Goal: Find specific page/section

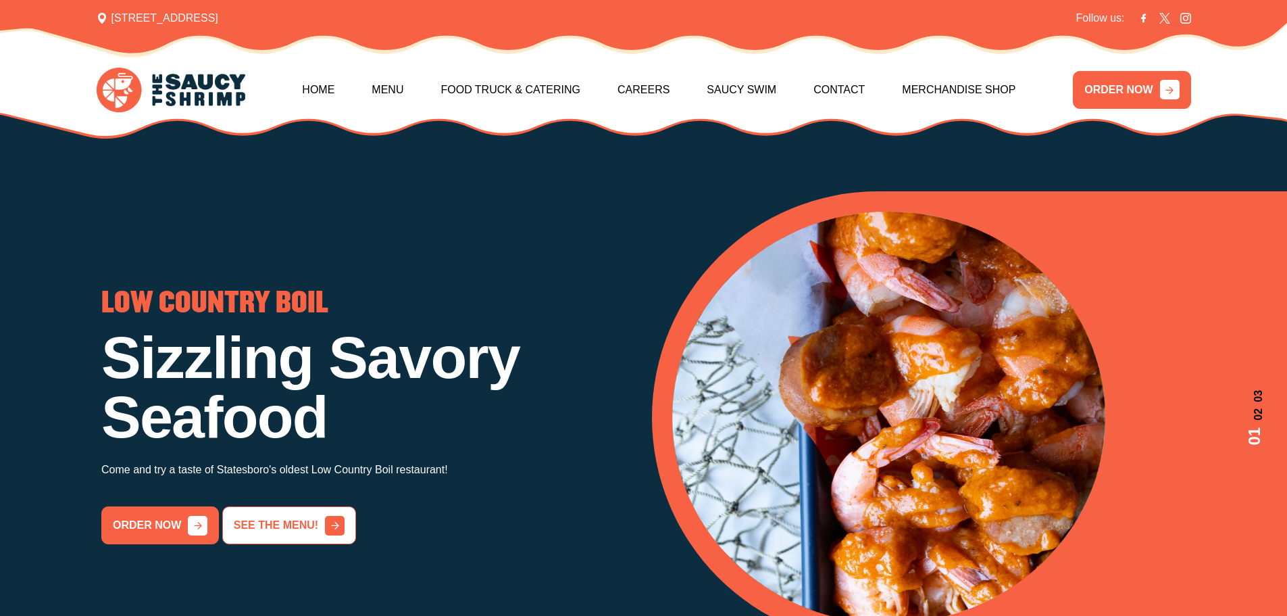
click at [266, 522] on link "See the menu!" at bounding box center [289, 525] width 134 height 38
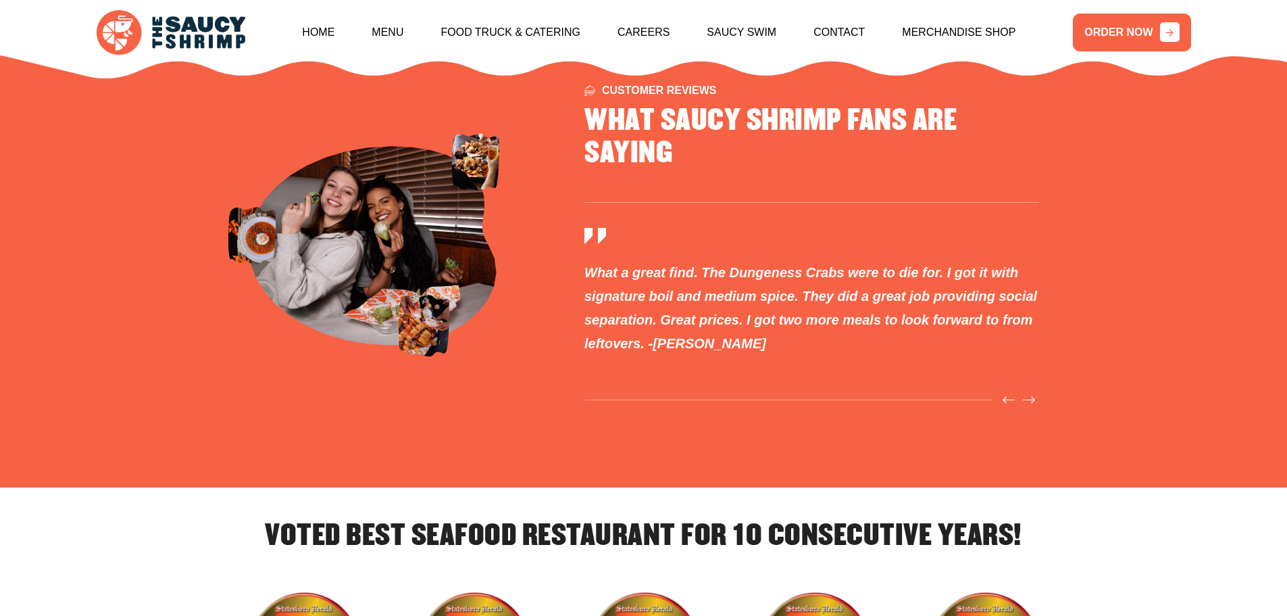
scroll to position [4349, 0]
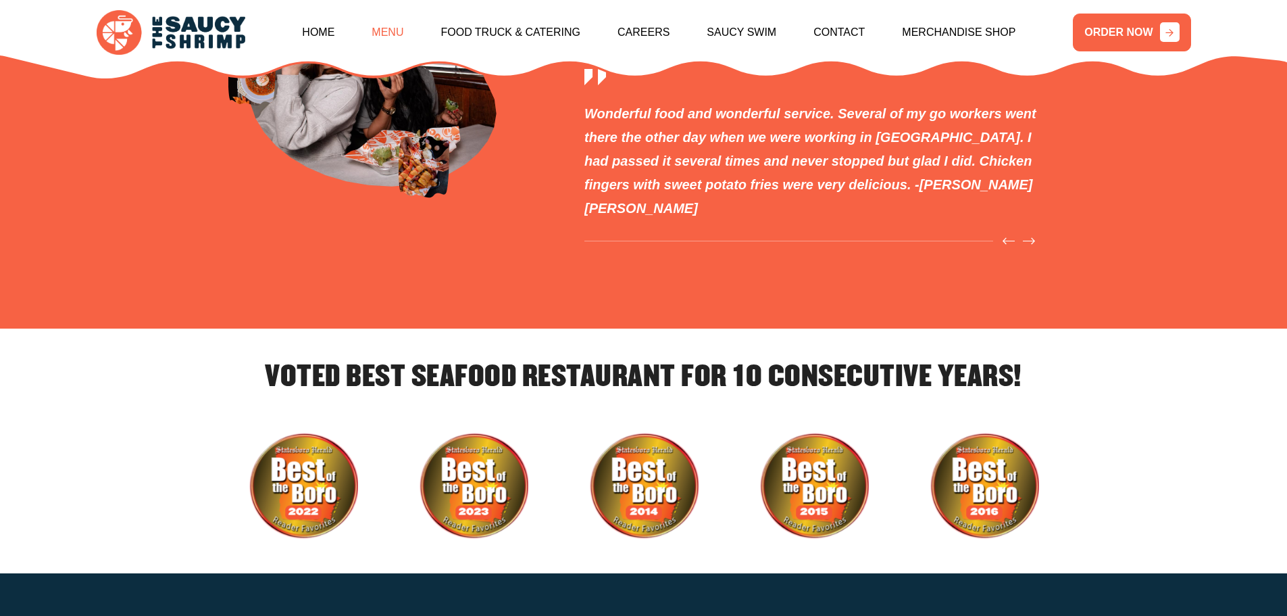
click at [380, 26] on link "Menu" at bounding box center [388, 32] width 32 height 58
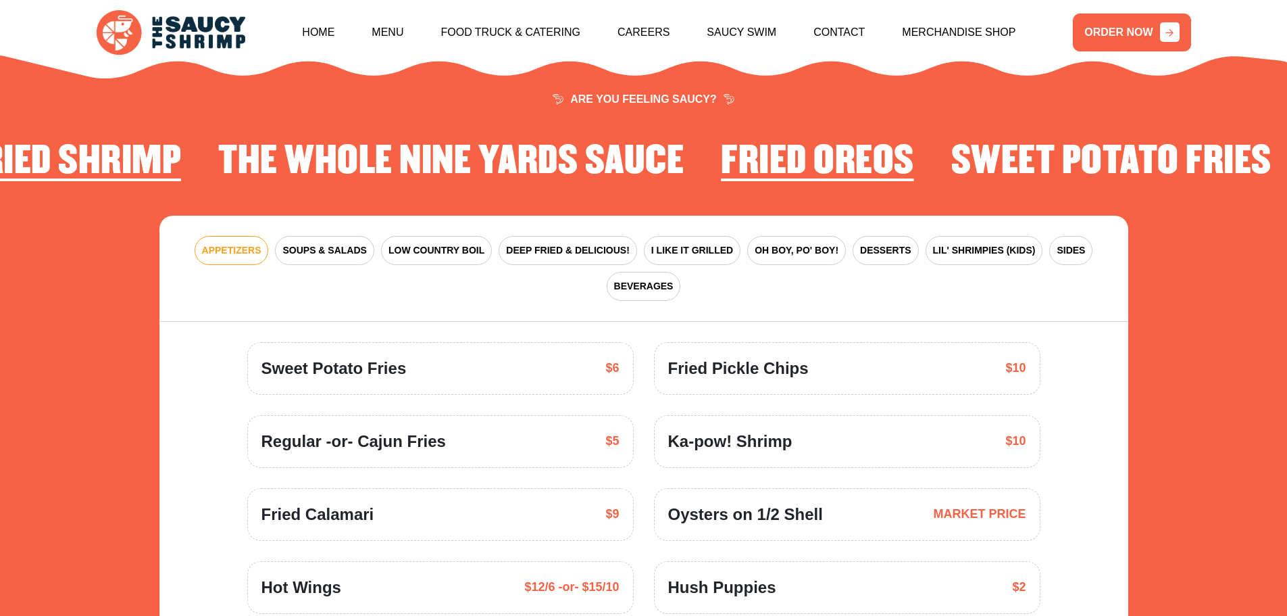
scroll to position [1984, 0]
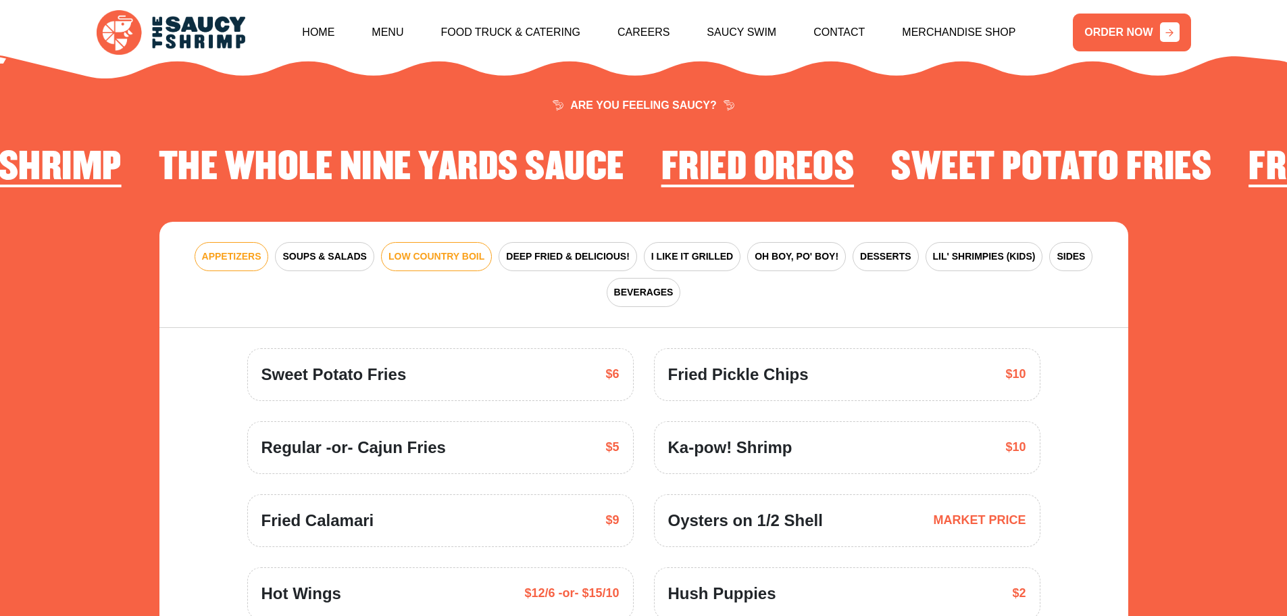
click at [446, 249] on span "LOW COUNTRY BOIL" at bounding box center [437, 256] width 96 height 14
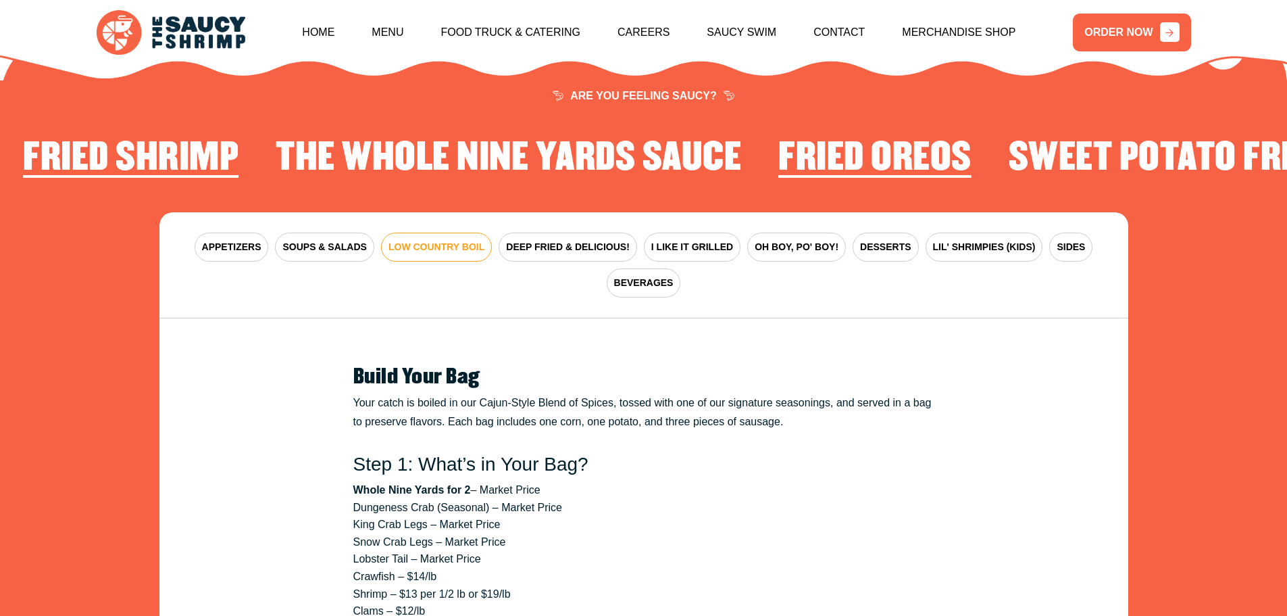
scroll to position [1849, 0]
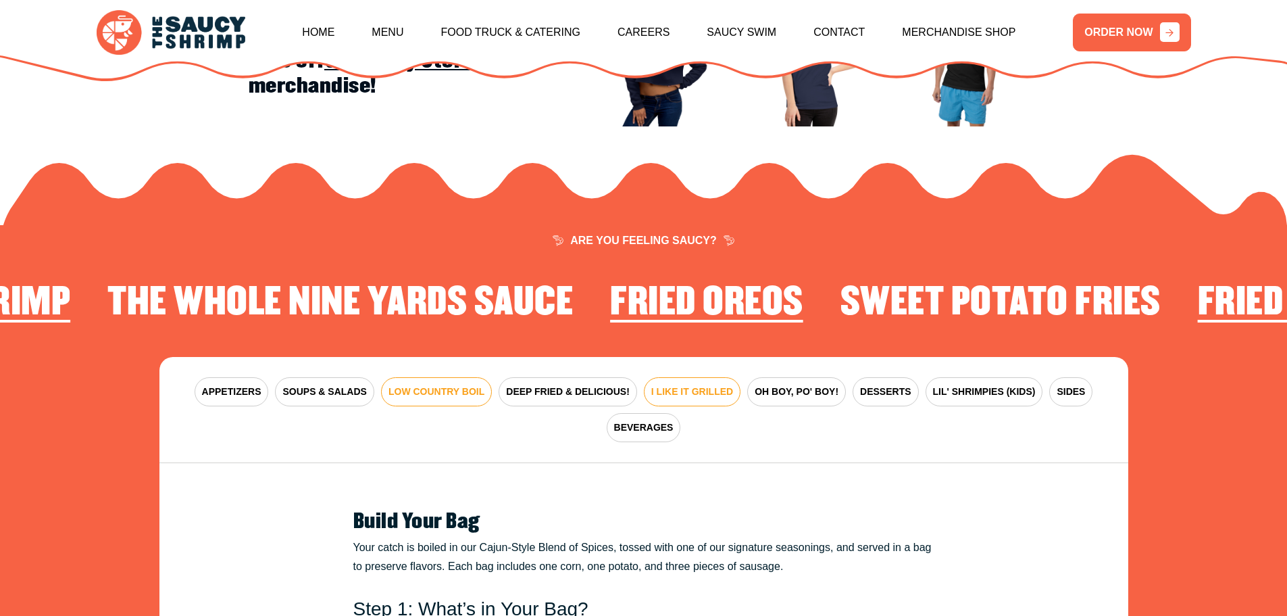
click at [673, 384] on span "I LIKE IT GRILLED" at bounding box center [692, 391] width 82 height 14
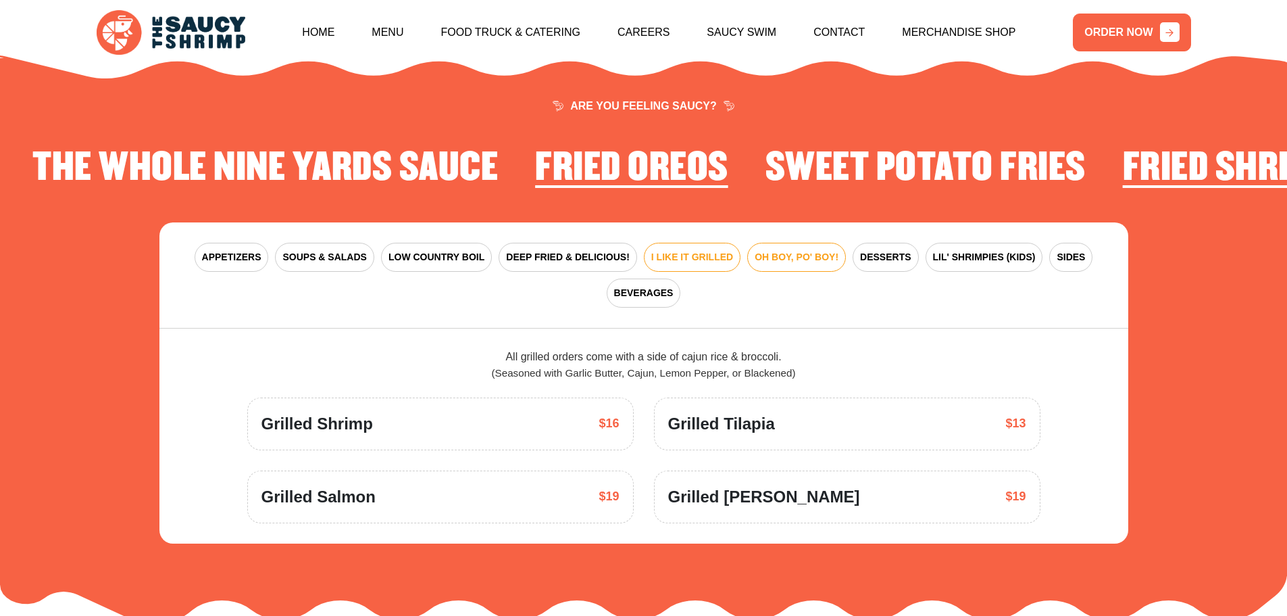
scroll to position [1984, 0]
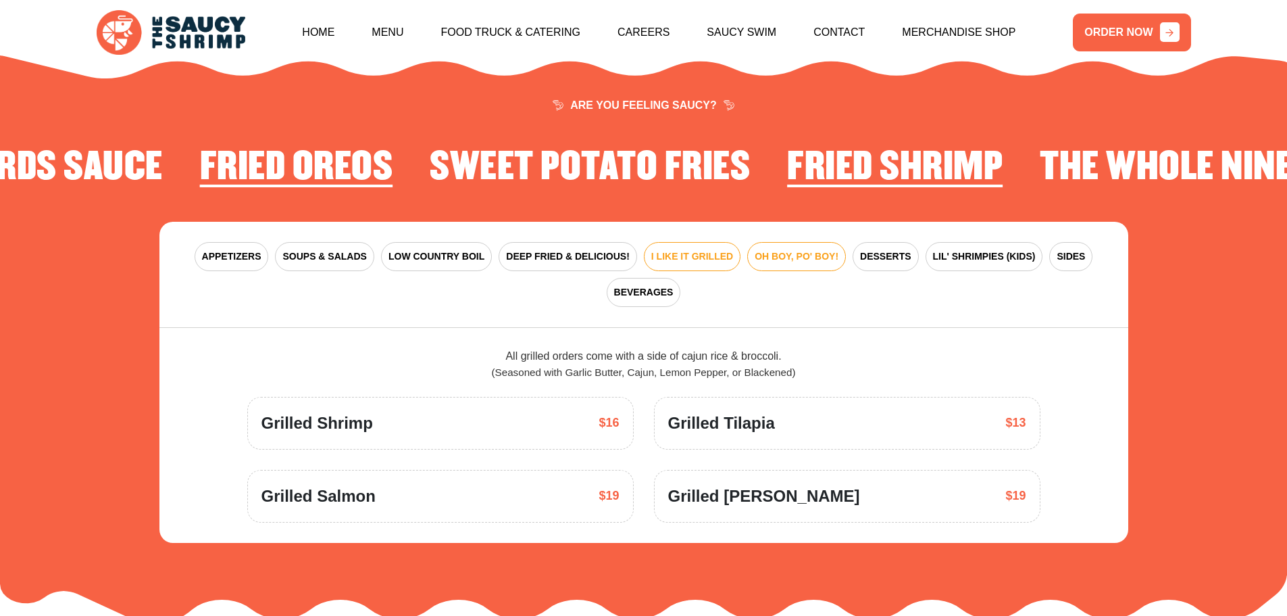
click at [799, 249] on span "OH BOY, PO' BOY!" at bounding box center [797, 256] width 84 height 14
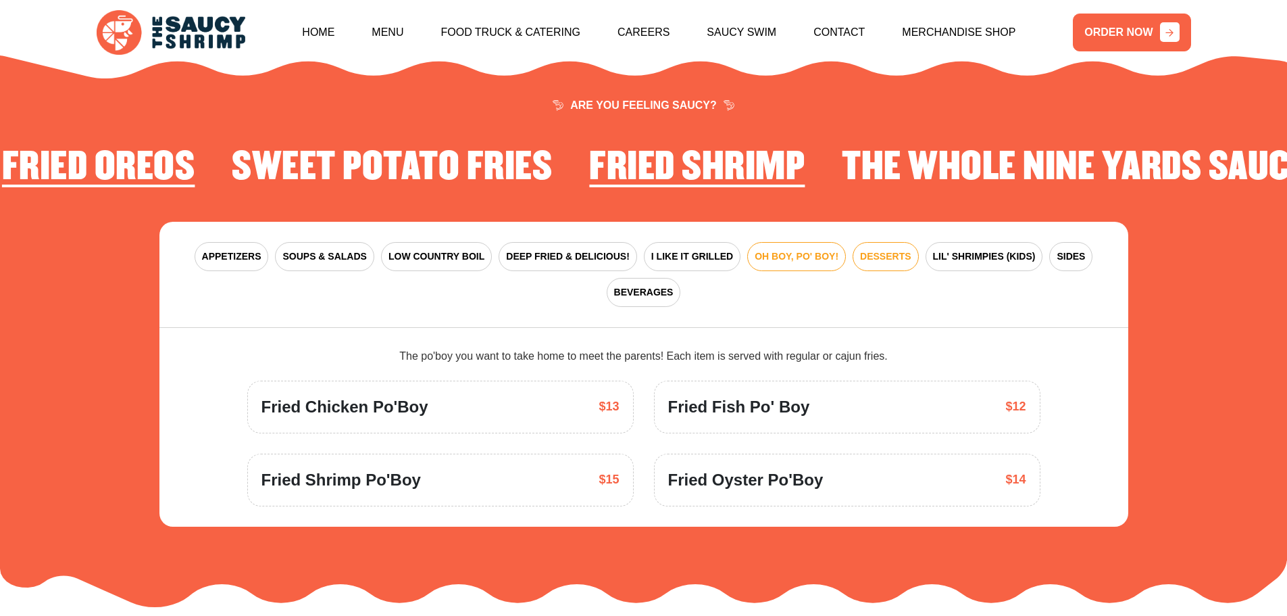
click at [876, 249] on span "DESSERTS" at bounding box center [885, 256] width 51 height 14
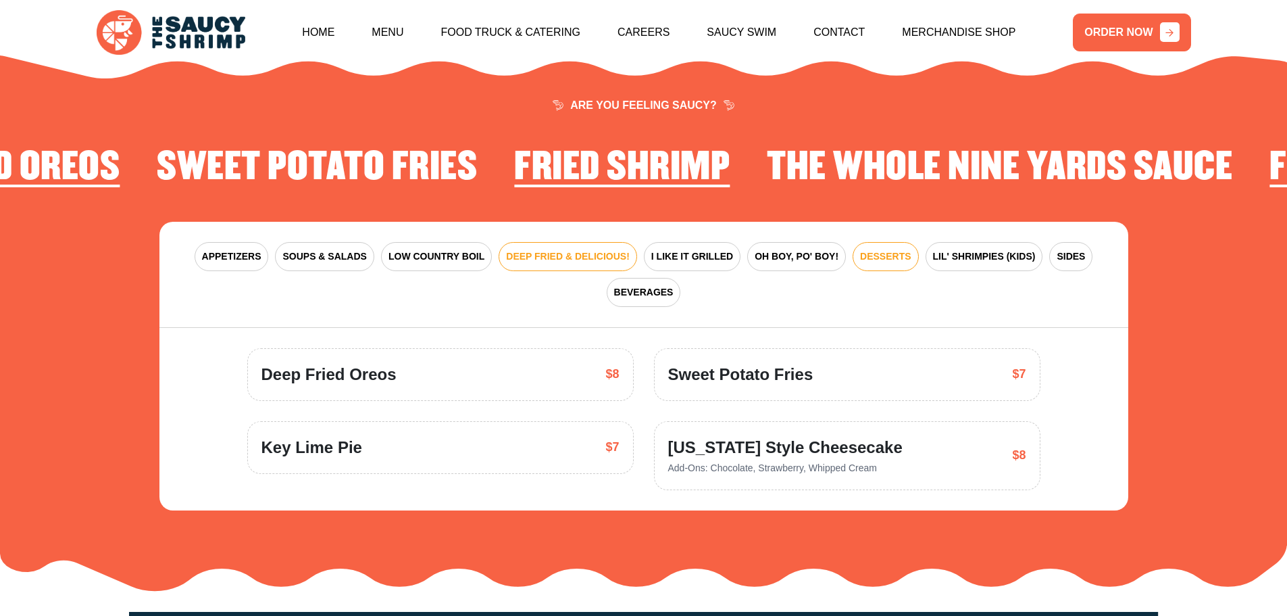
click at [596, 249] on span "DEEP FRIED & DELICIOUS!" at bounding box center [568, 256] width 124 height 14
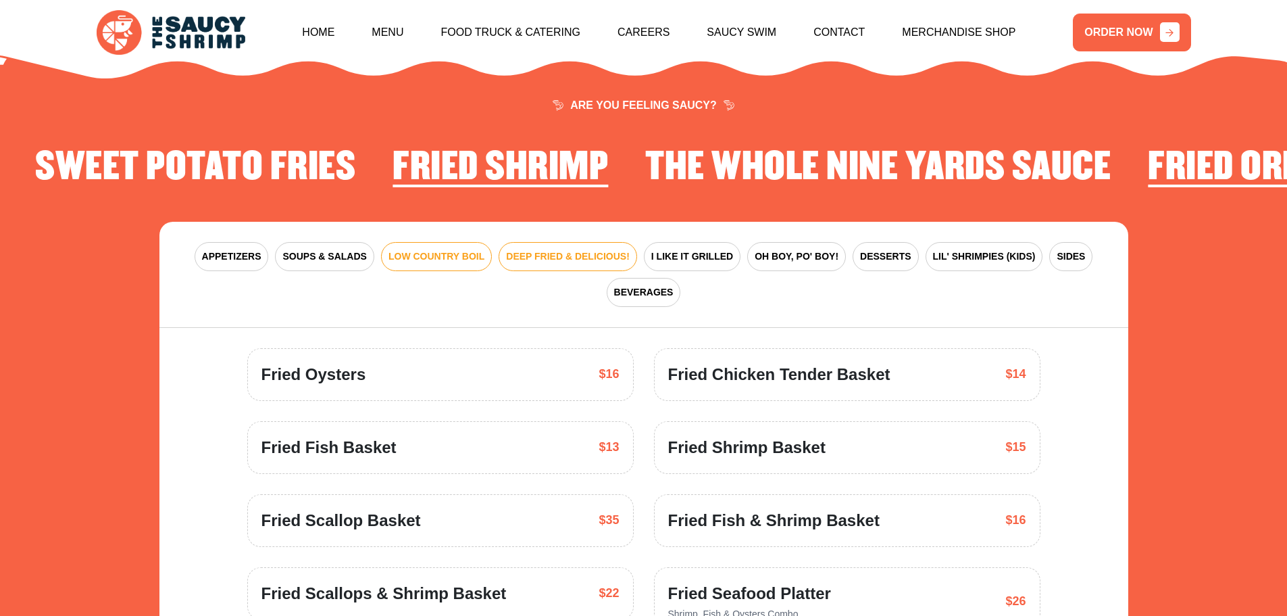
click at [421, 249] on span "LOW COUNTRY BOIL" at bounding box center [437, 256] width 96 height 14
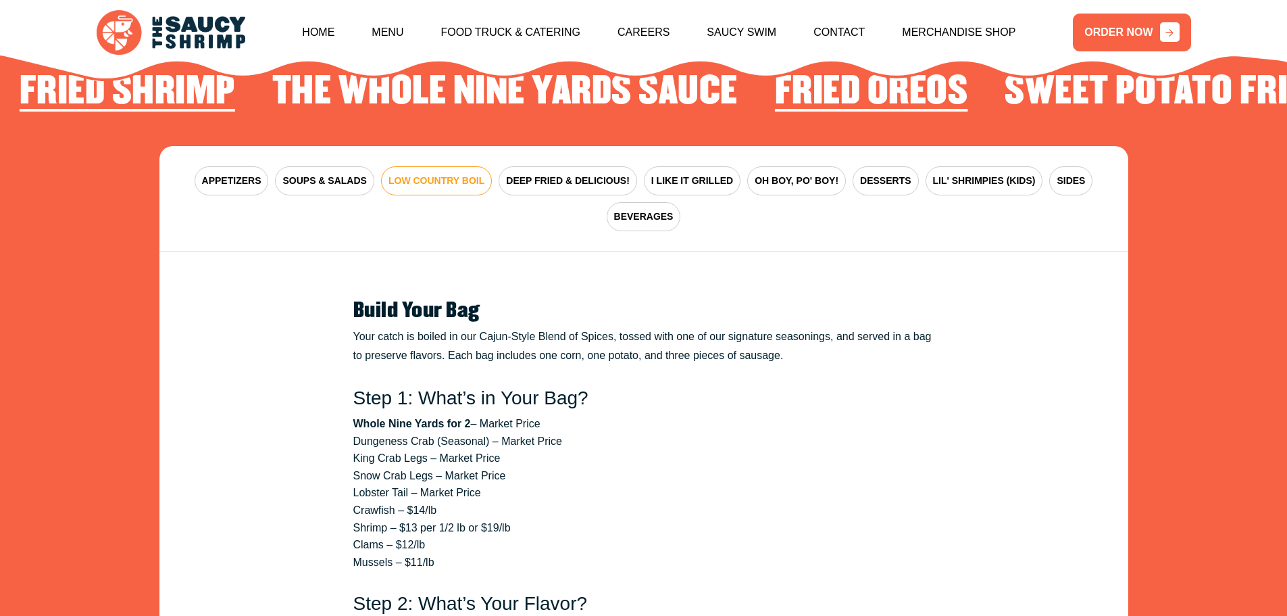
scroll to position [1849, 0]
